Goal: Find specific page/section: Find specific page/section

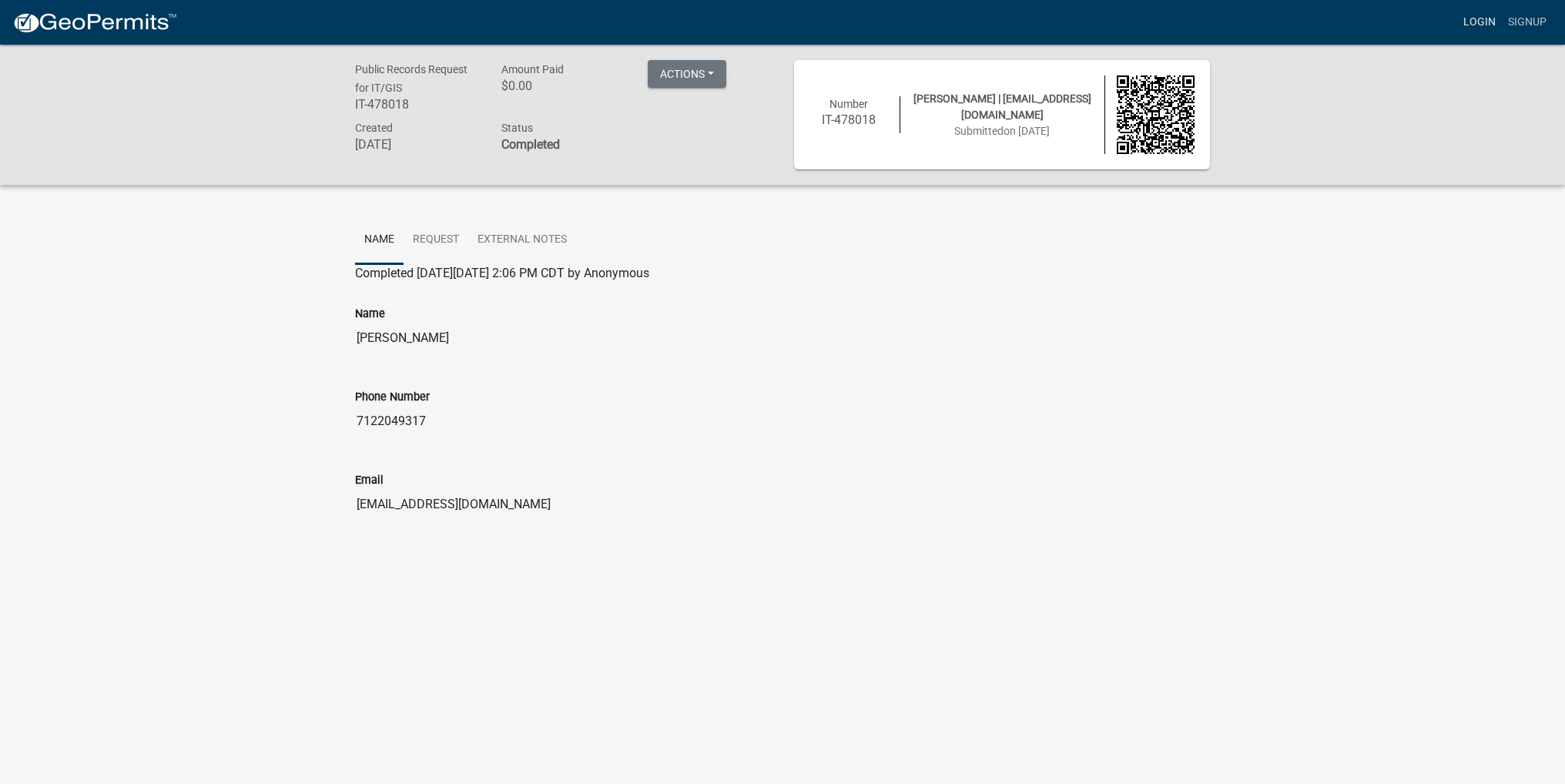
click at [1476, 19] on link "Login" at bounding box center [1479, 22] width 45 height 29
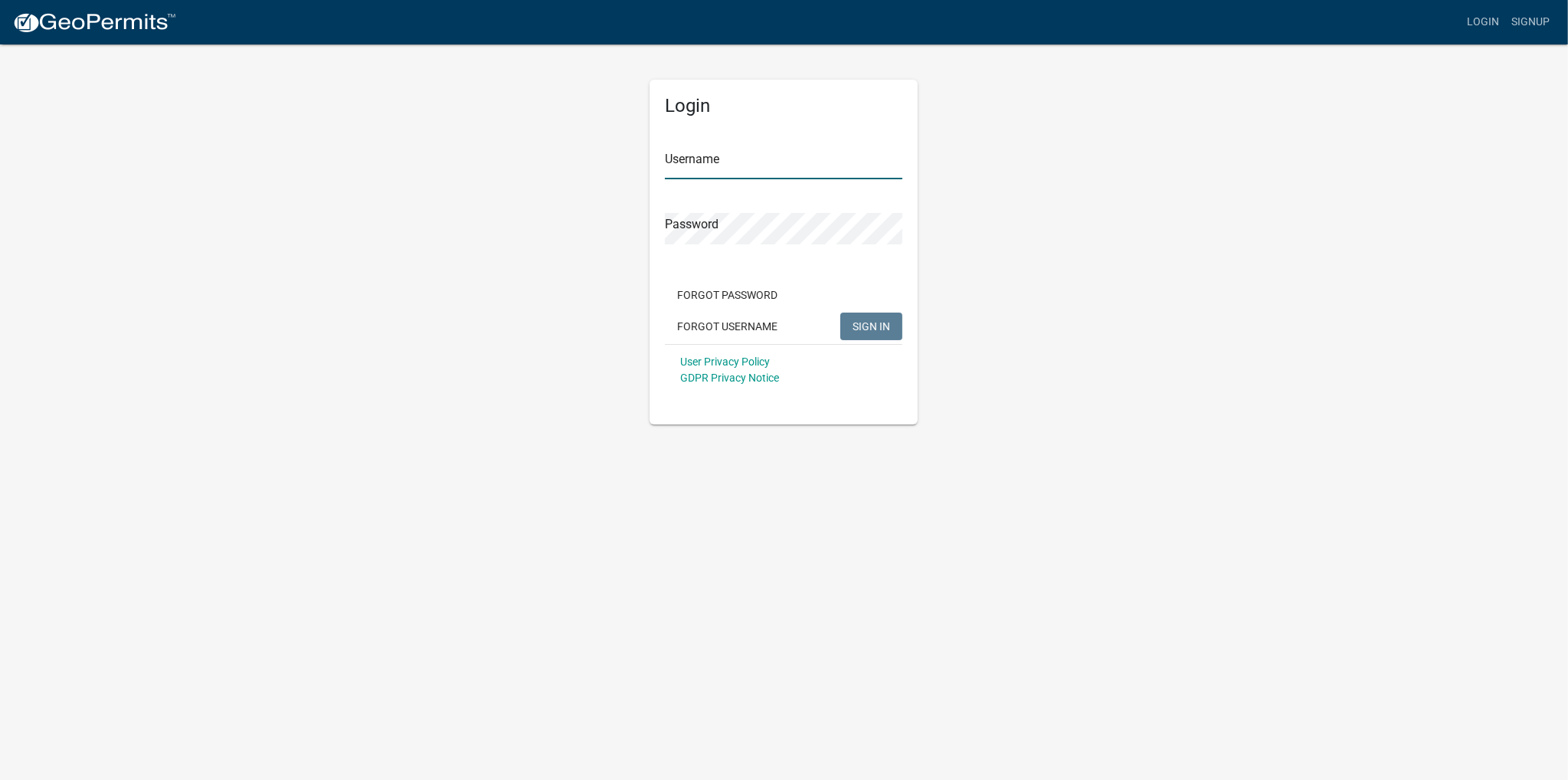
type input "[EMAIL_ADDRESS][DOMAIN_NAME]"
click at [873, 326] on span "SIGN IN" at bounding box center [871, 325] width 38 height 12
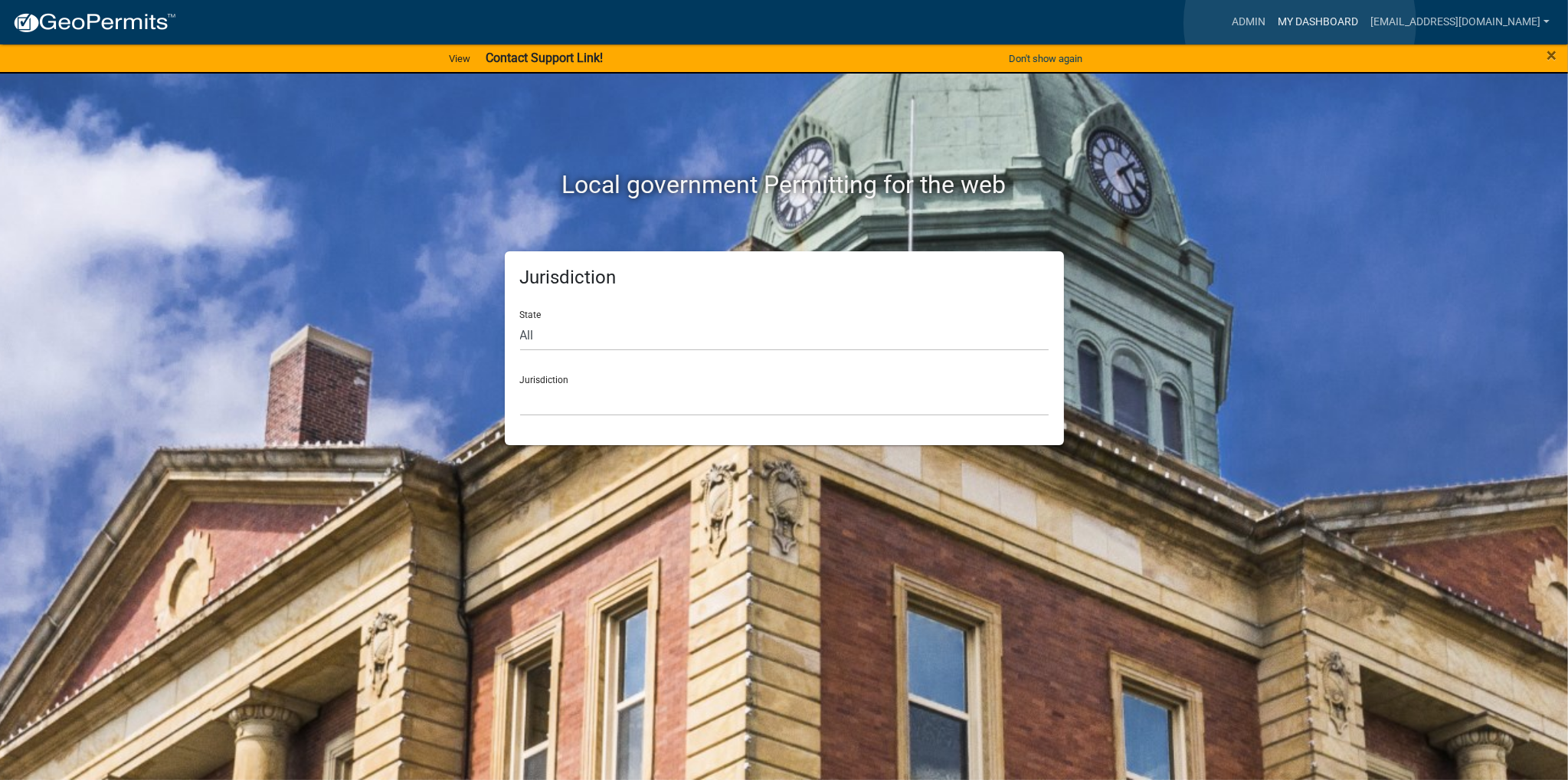
click at [1299, 23] on link "My Dashboard" at bounding box center [1317, 22] width 93 height 29
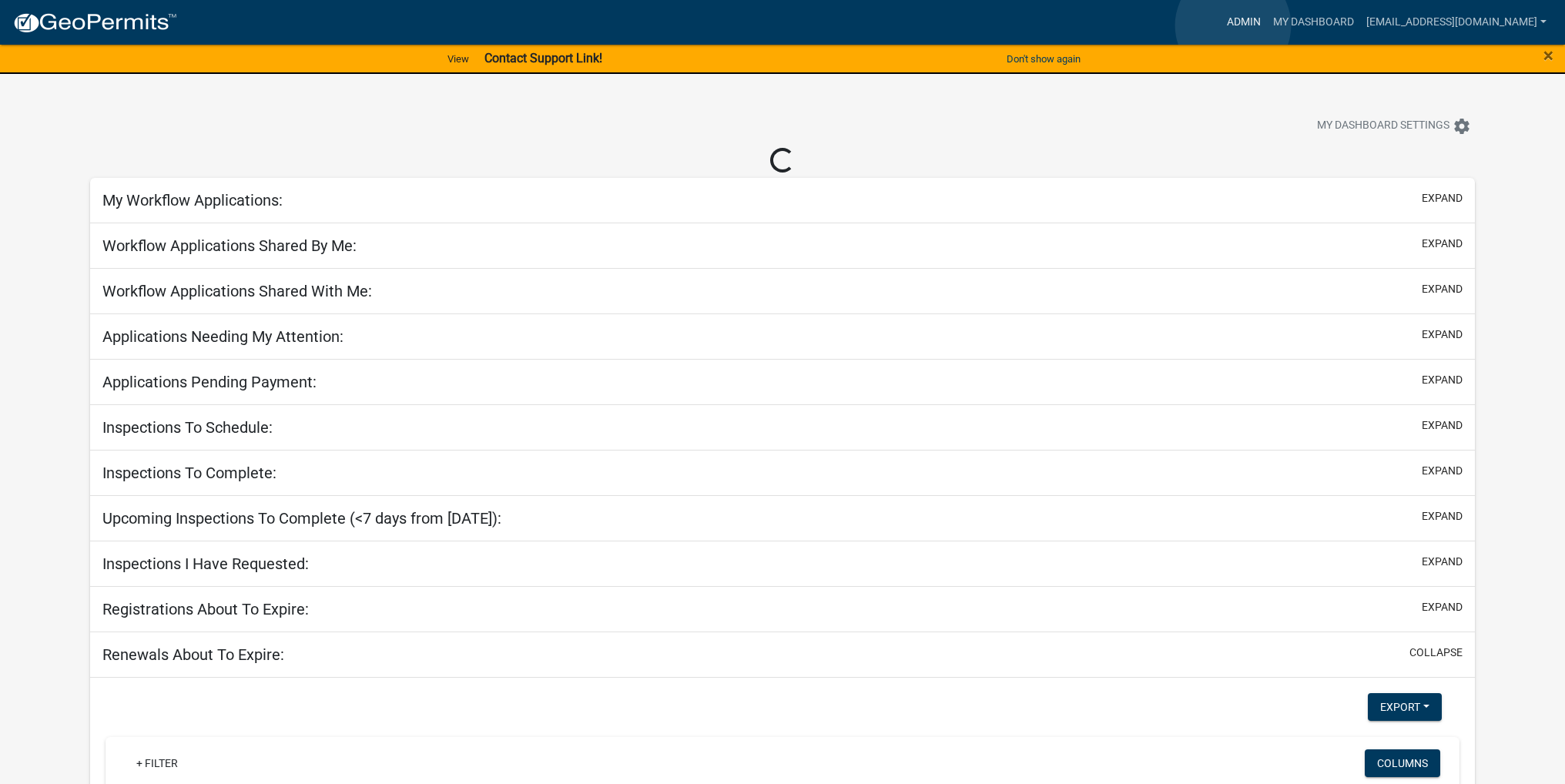
click at [1233, 26] on link "Admin" at bounding box center [1244, 22] width 46 height 29
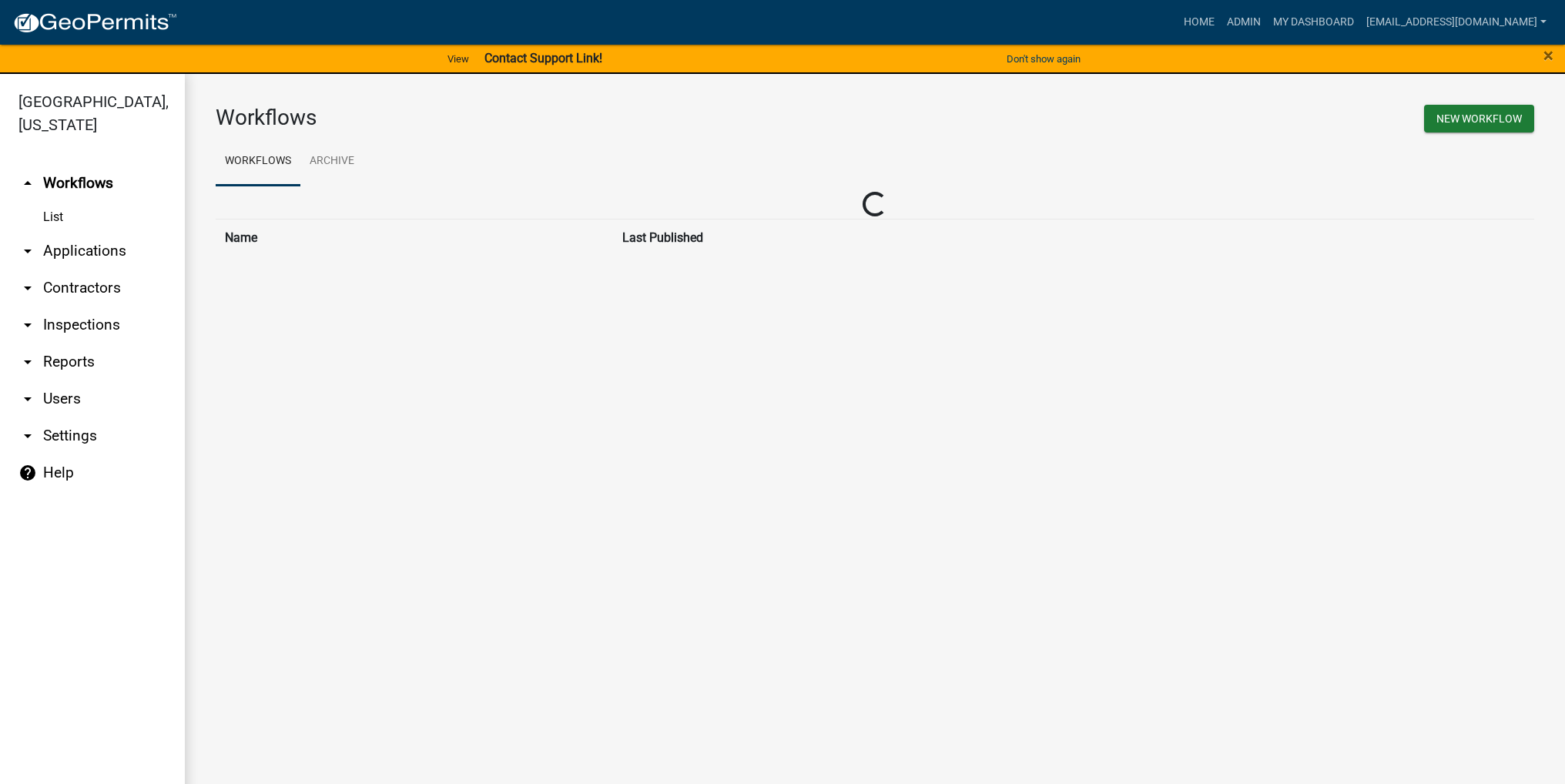
click at [80, 250] on link "arrow_drop_down Applications" at bounding box center [92, 250] width 184 height 37
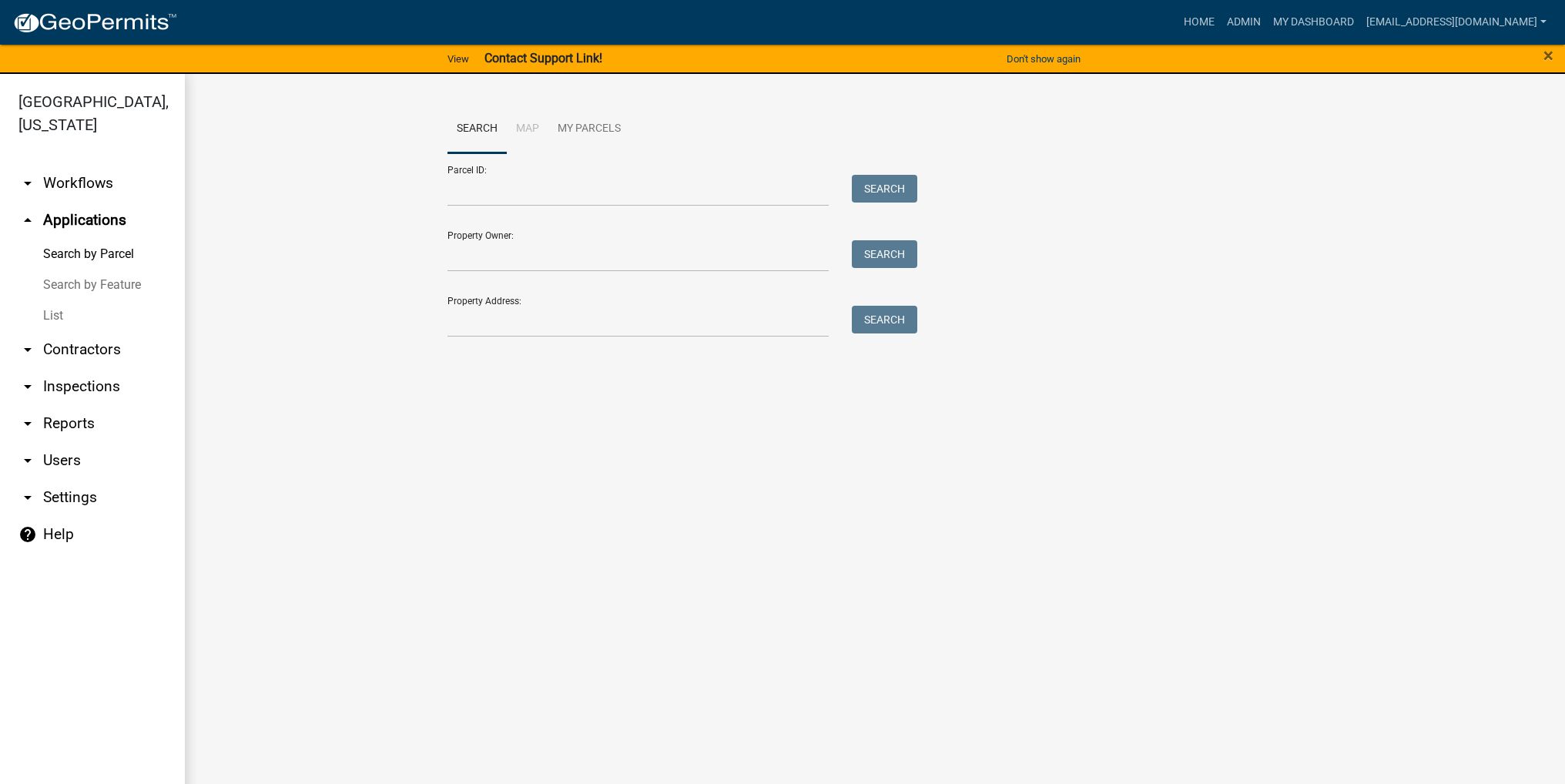
click at [74, 191] on link "arrow_drop_down Workflows" at bounding box center [92, 183] width 184 height 37
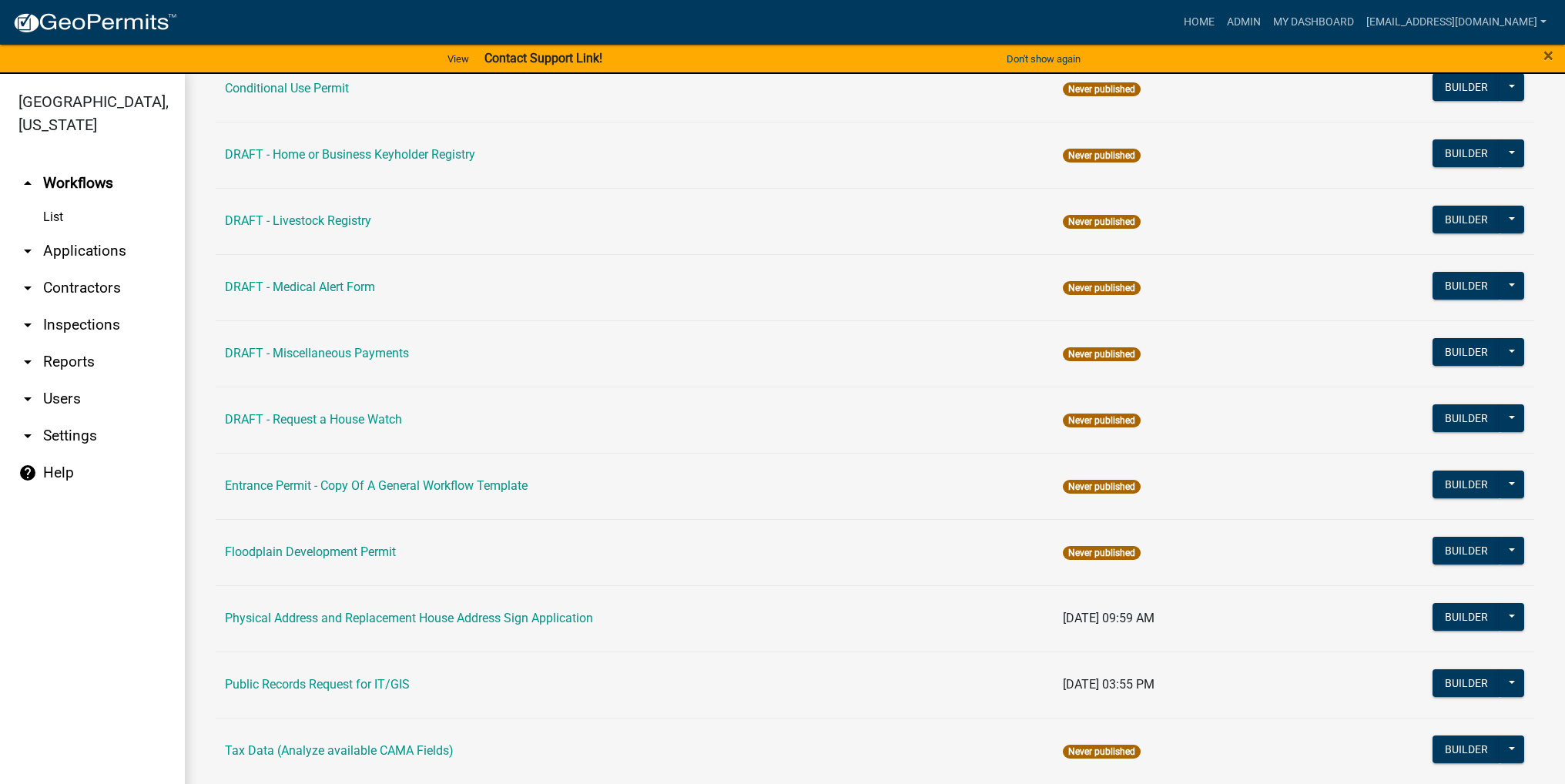
scroll to position [385, 0]
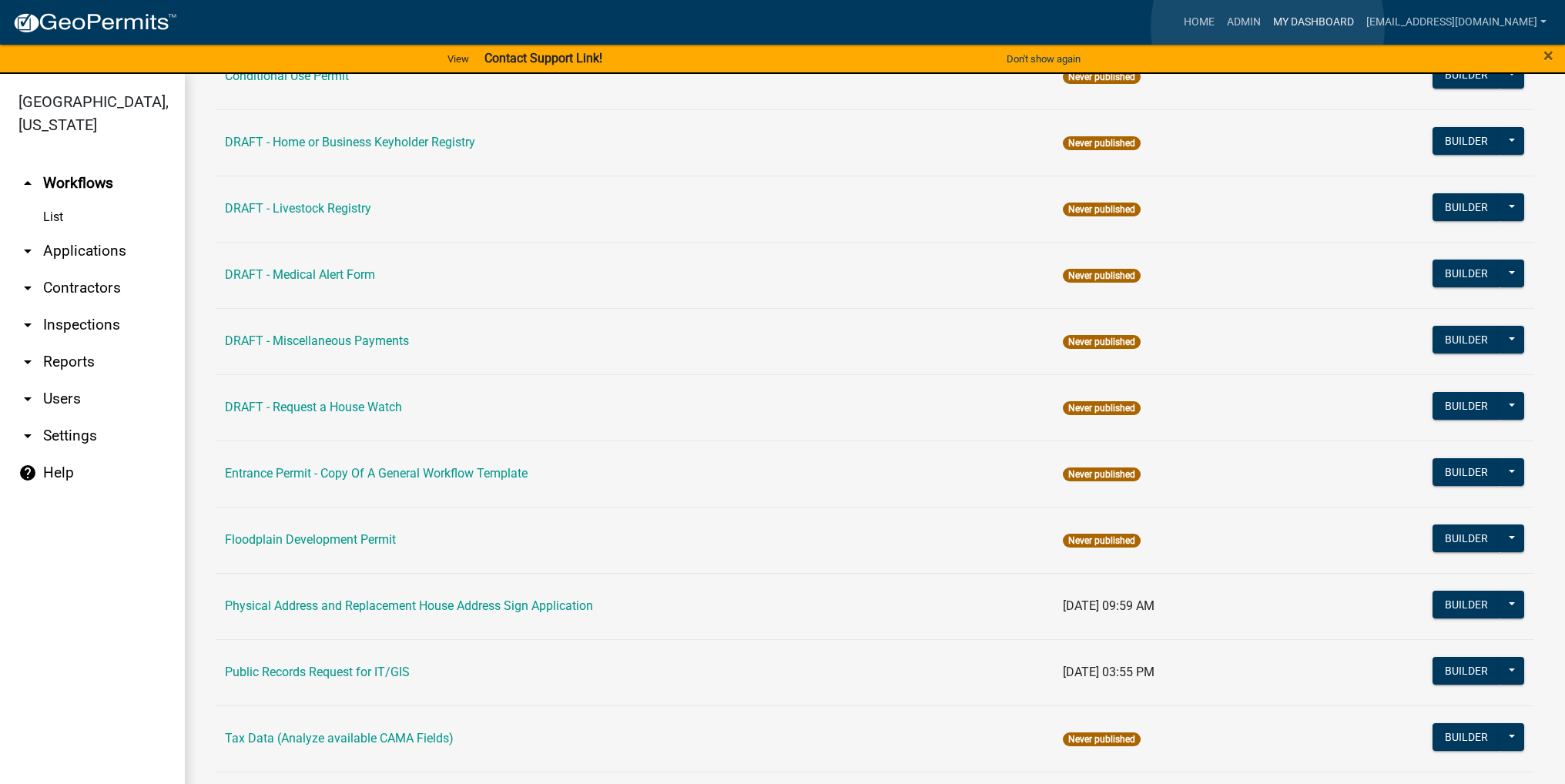
click at [1268, 27] on link "My Dashboard" at bounding box center [1314, 22] width 94 height 29
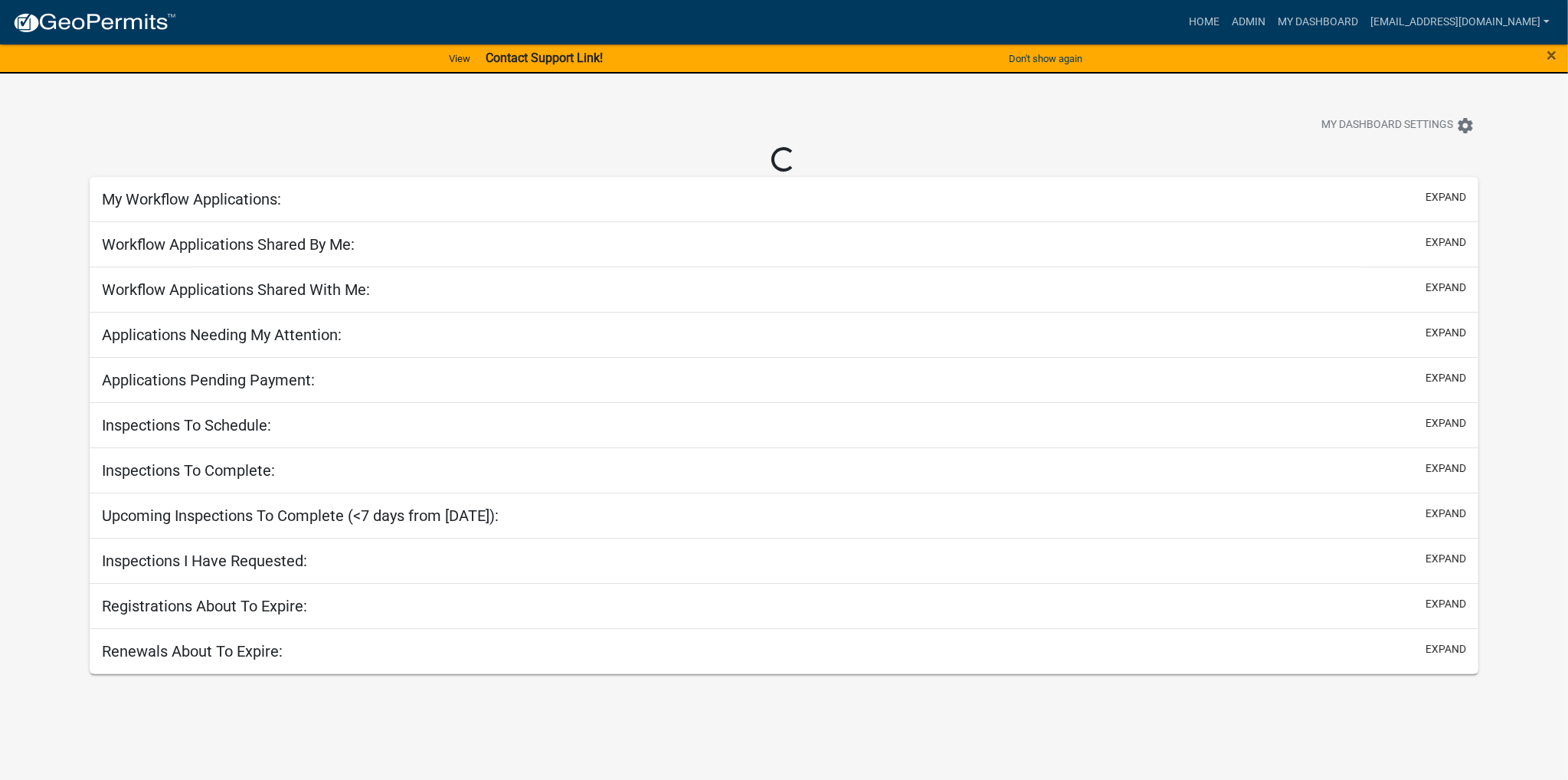
click at [566, 218] on div "My Workflow Applications: expand" at bounding box center [783, 199] width 1388 height 45
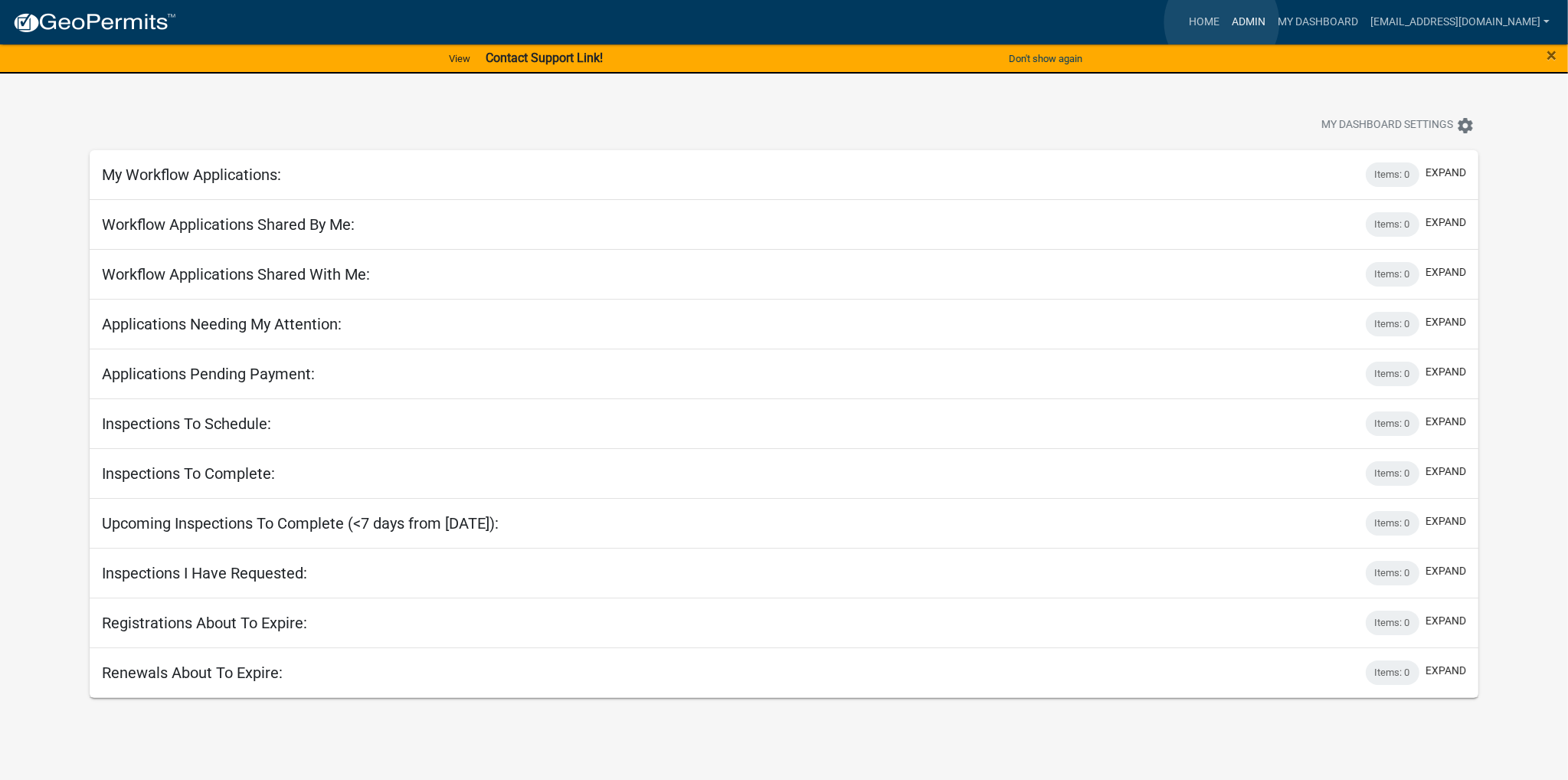
click at [1225, 22] on link "Admin" at bounding box center [1248, 22] width 46 height 29
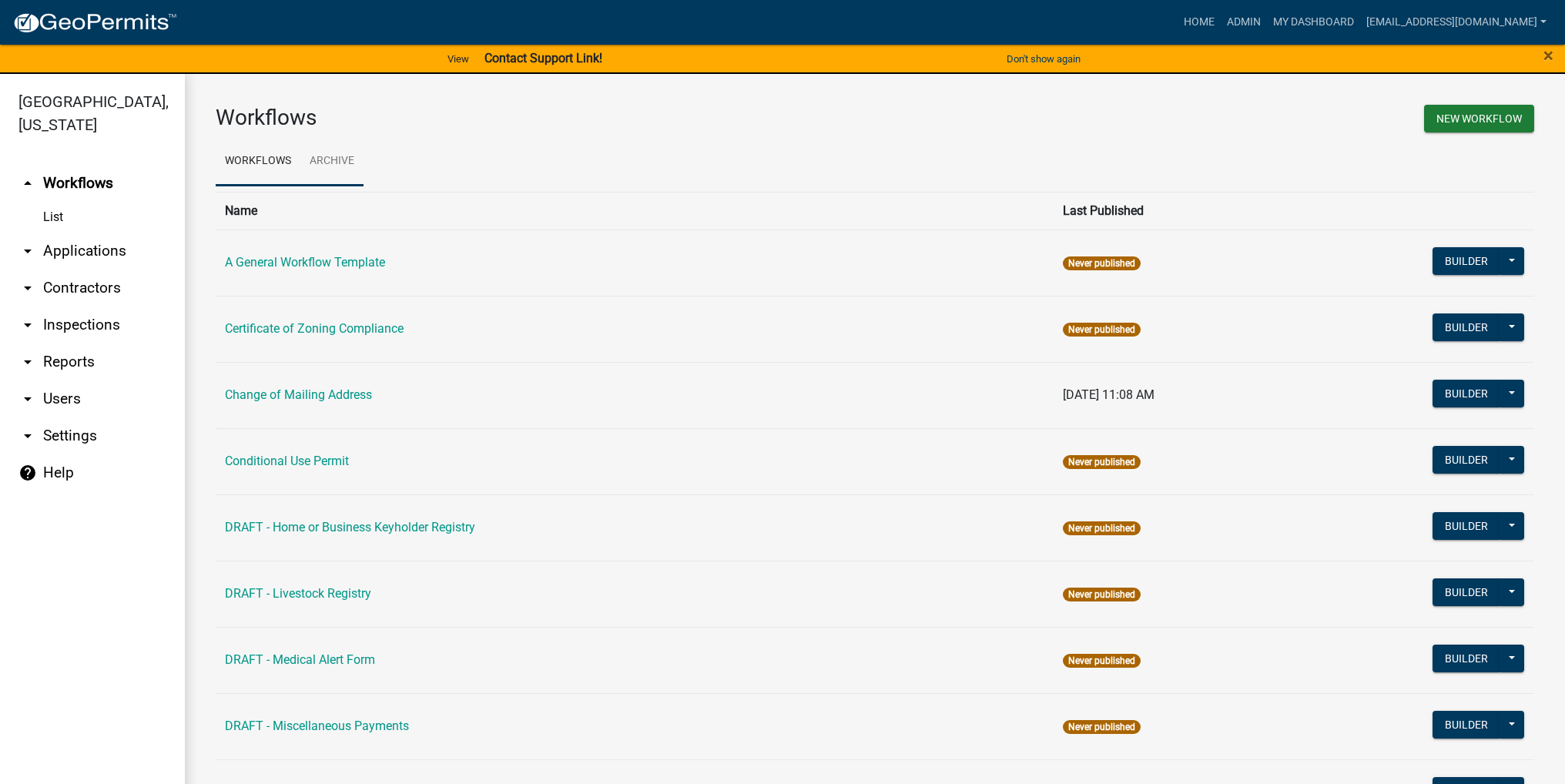
click at [327, 154] on link "Archive" at bounding box center [332, 161] width 63 height 49
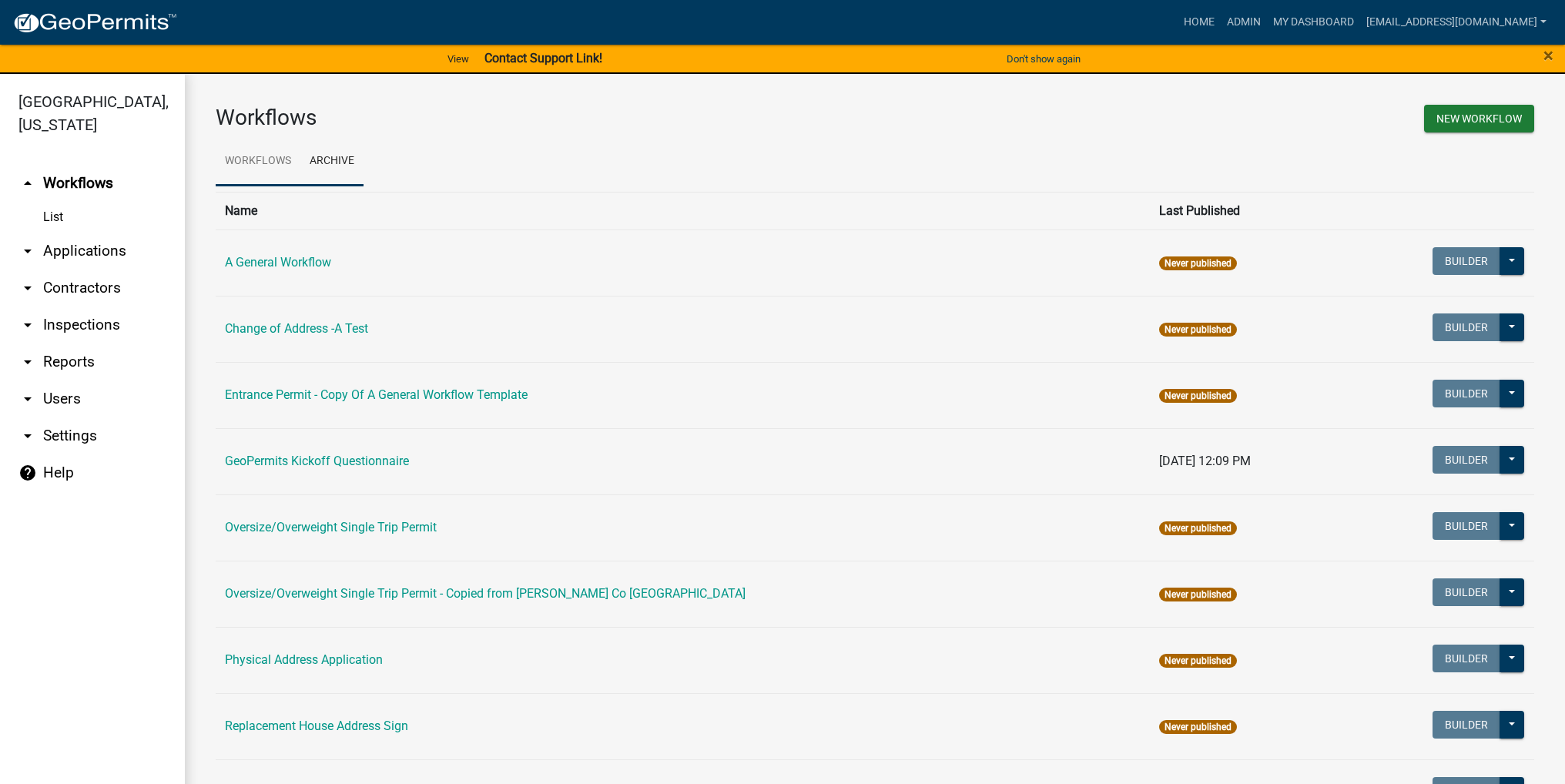
click at [260, 156] on link "Workflows" at bounding box center [257, 161] width 85 height 49
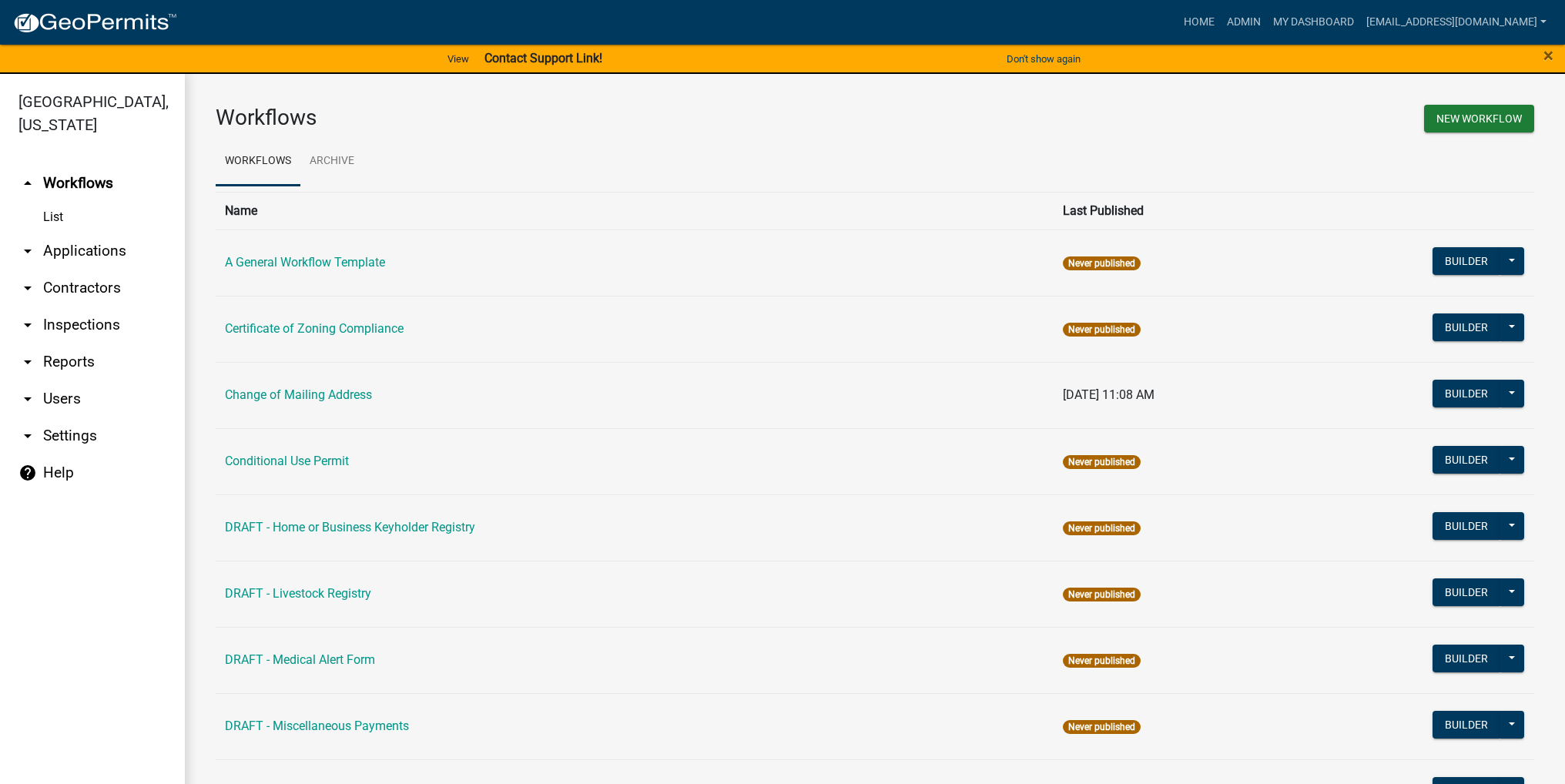
click at [27, 256] on icon "arrow_drop_down" at bounding box center [28, 251] width 19 height 19
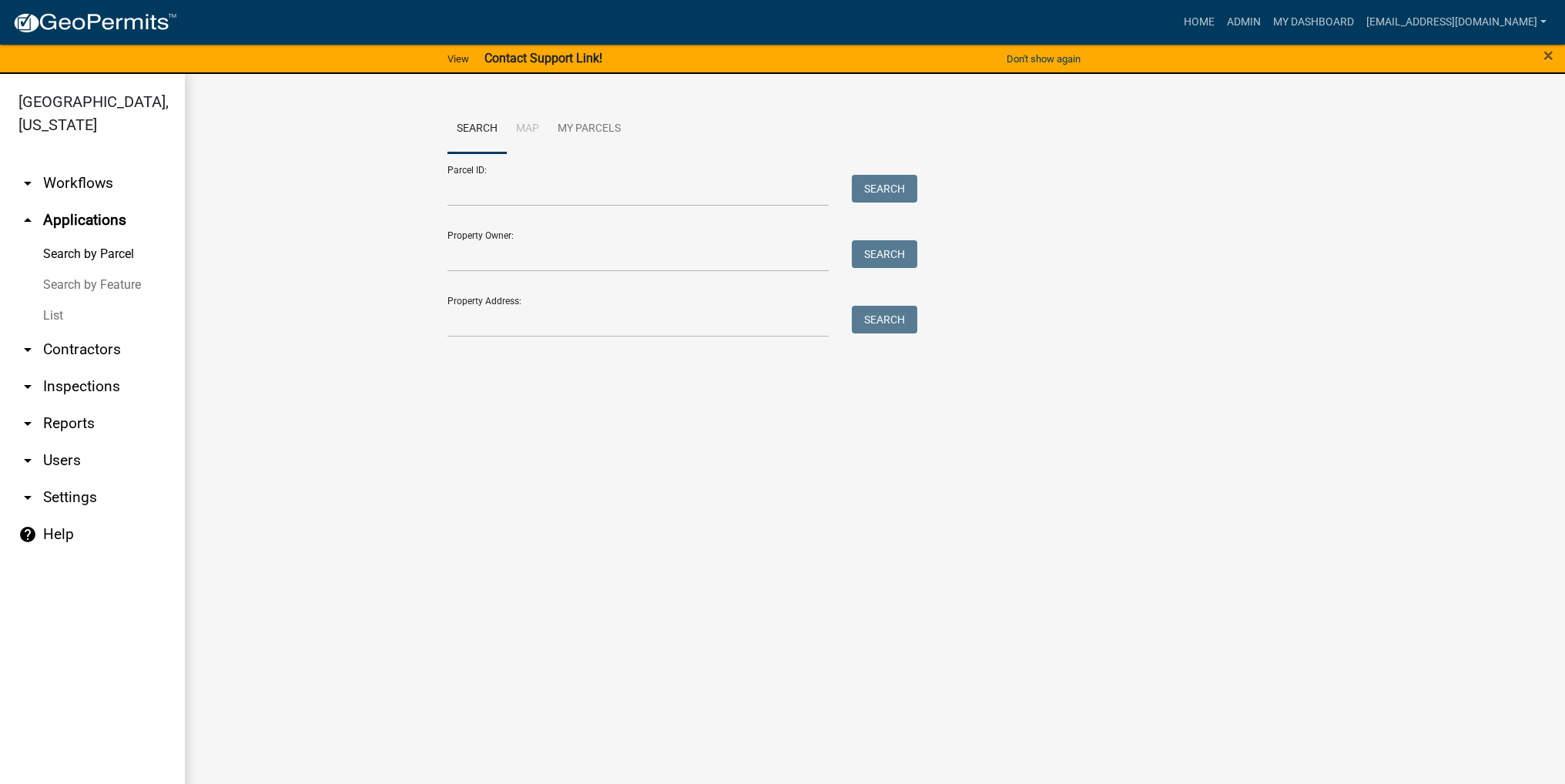
click at [900, 202] on div "Search" at bounding box center [880, 190] width 81 height 32
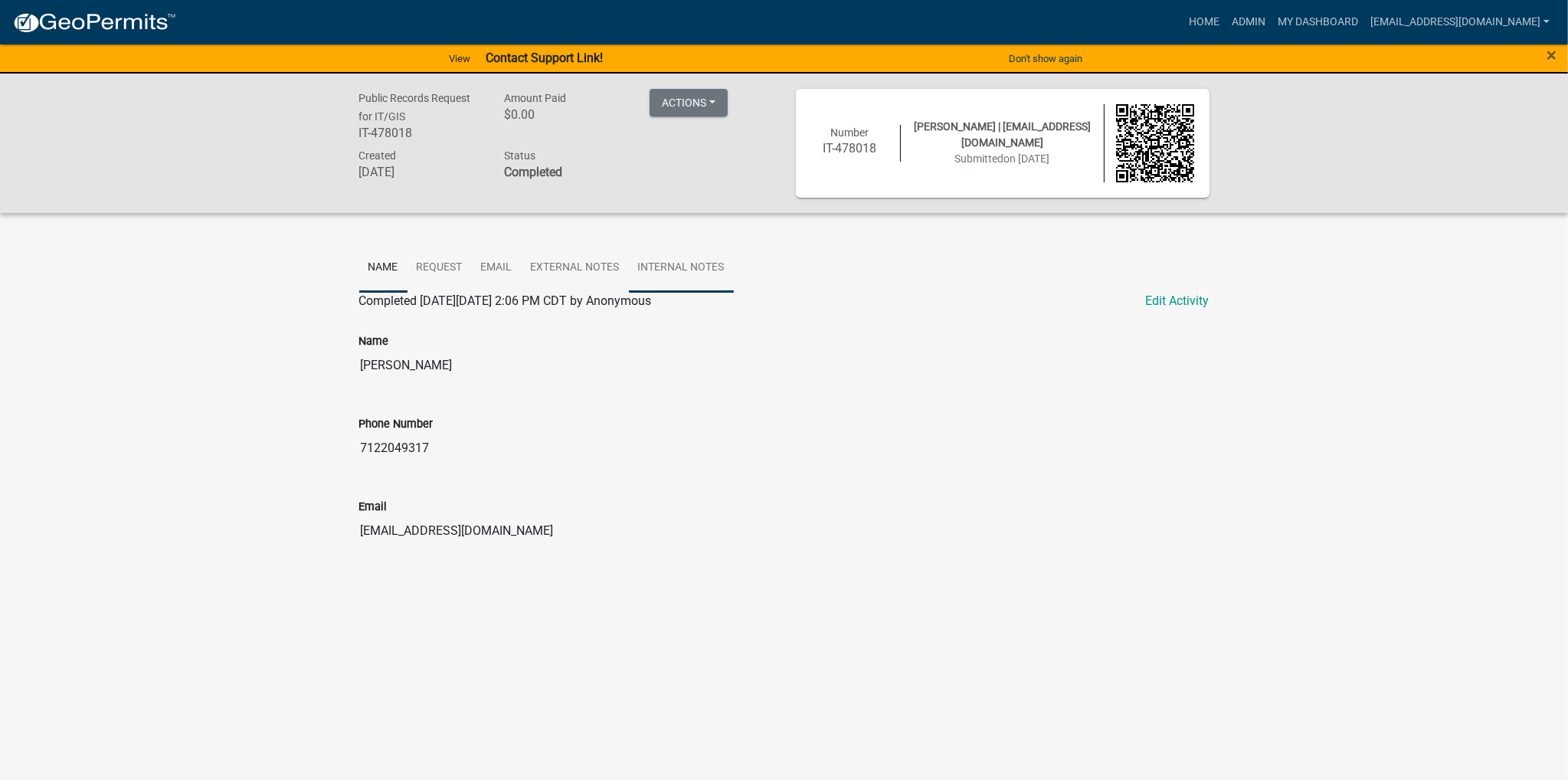
click at [711, 265] on link "Internal Notes" at bounding box center [681, 267] width 105 height 49
